Goal: Information Seeking & Learning: Learn about a topic

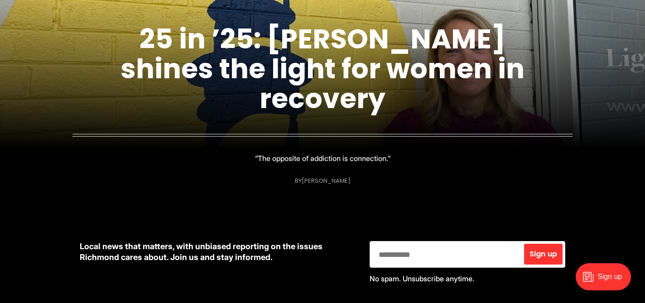
scroll to position [166, 0]
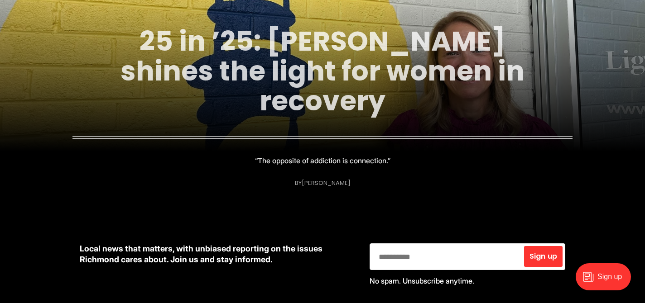
click at [364, 74] on link "25 in ’25: [PERSON_NAME] shines the light for women in recovery" at bounding box center [322, 71] width 404 height 98
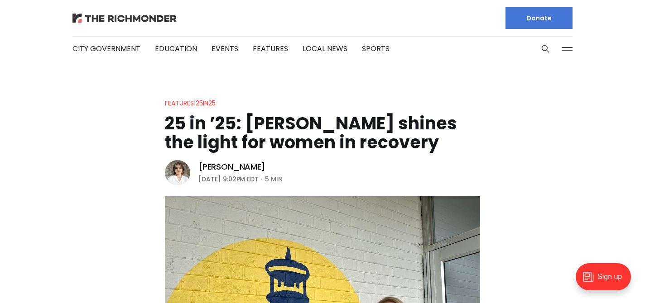
click at [165, 18] on img at bounding box center [124, 18] width 104 height 9
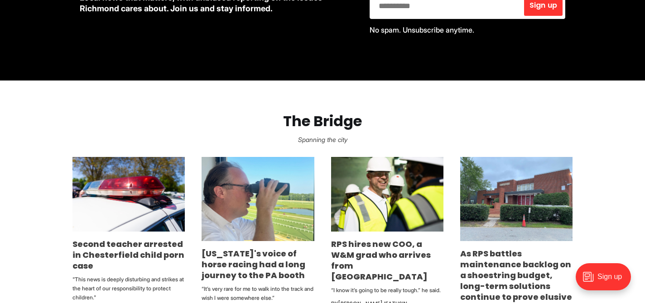
scroll to position [433, 0]
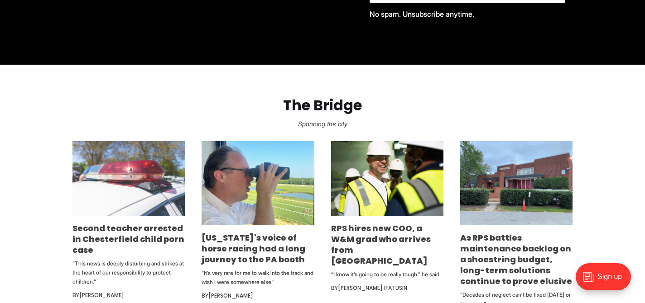
click at [140, 195] on img at bounding box center [128, 178] width 112 height 75
